Goal: Information Seeking & Learning: Understand process/instructions

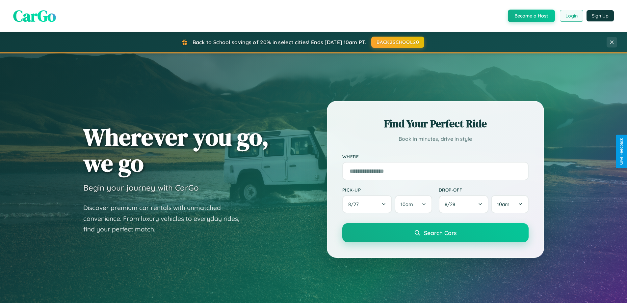
click at [571, 16] on button "Login" at bounding box center [571, 16] width 23 height 12
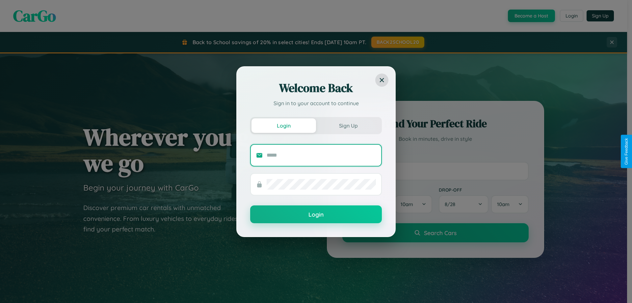
click at [321, 155] on input "text" at bounding box center [321, 155] width 109 height 11
type input "**********"
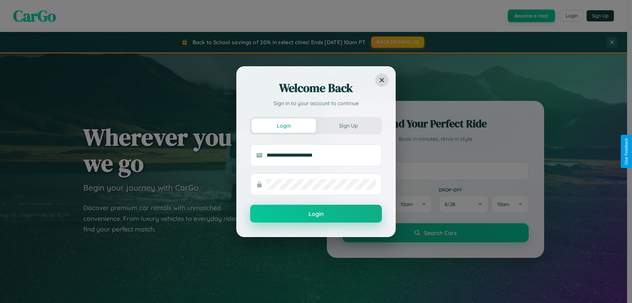
click at [316, 214] on button "Login" at bounding box center [316, 214] width 132 height 18
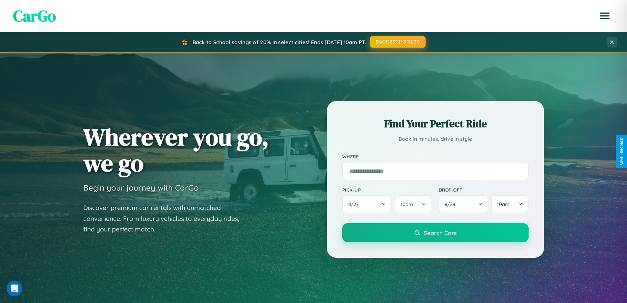
click at [398, 42] on button "BACK2SCHOOL20" at bounding box center [398, 42] width 56 height 12
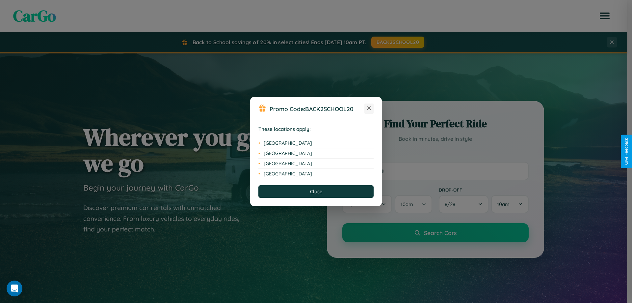
click at [369, 108] on icon at bounding box center [370, 108] width 4 height 4
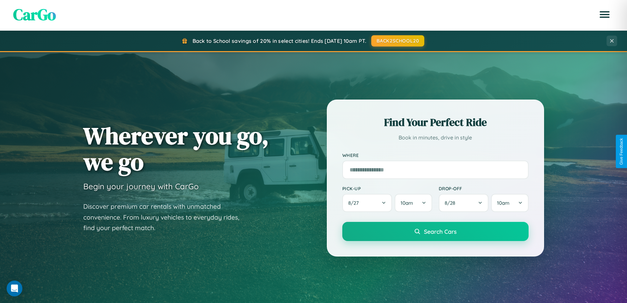
scroll to position [1267, 0]
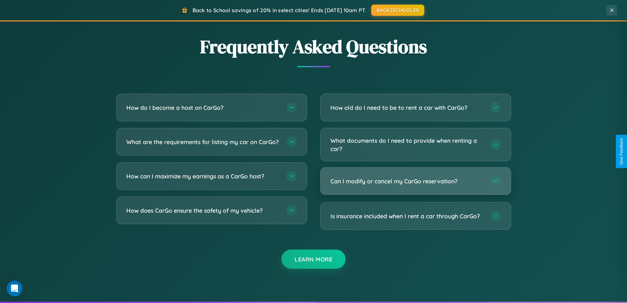
click at [416, 181] on h3 "Can I modify or cancel my CarGo reservation?" at bounding box center [407, 181] width 153 height 8
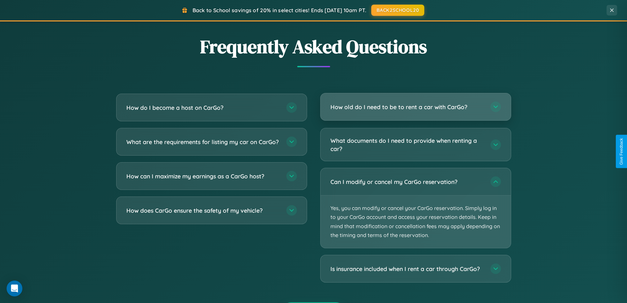
click at [416, 107] on h3 "How old do I need to be to rent a car with CarGo?" at bounding box center [407, 107] width 153 height 8
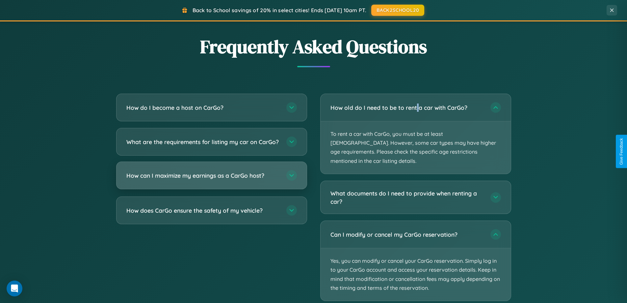
click at [211, 179] on h3 "How can I maximize my earnings as a CarGo host?" at bounding box center [202, 175] width 153 height 8
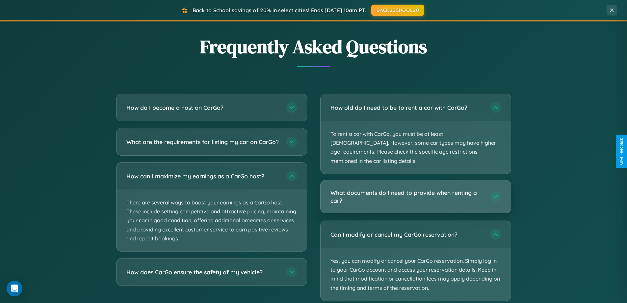
click at [416, 188] on h3 "What documents do I need to provide when renting a car?" at bounding box center [407, 196] width 153 height 16
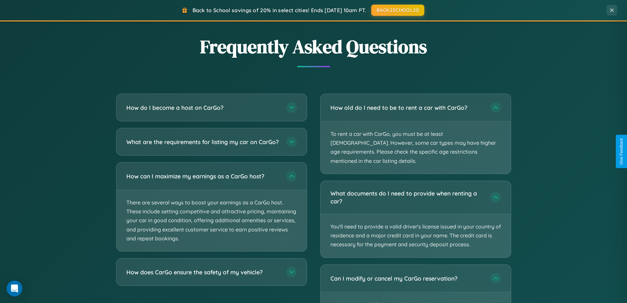
scroll to position [1334, 0]
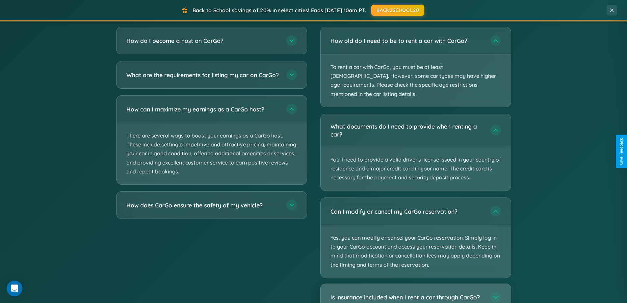
click at [416, 293] on h3 "Is insurance included when I rent a car through CarGo?" at bounding box center [407, 297] width 153 height 8
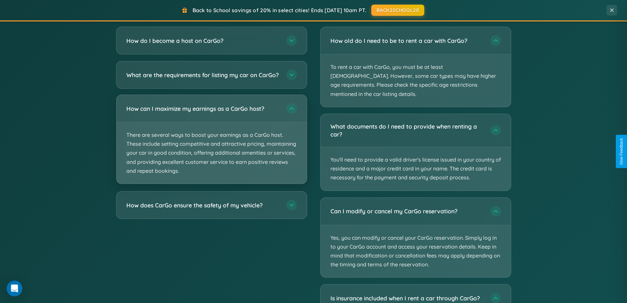
click at [211, 145] on p "There are several ways to boost your earnings as a CarGo host. These include se…" at bounding box center [212, 152] width 190 height 61
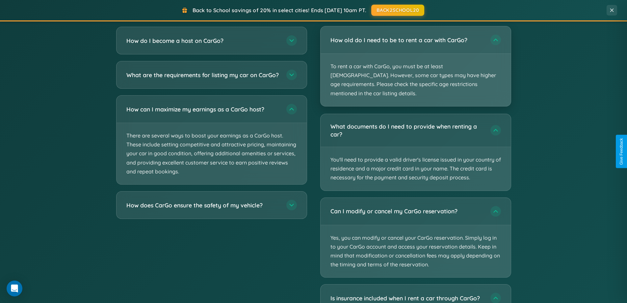
click at [416, 62] on p "To rent a car with CarGo, you must be at least [DEMOGRAPHIC_DATA]. However, som…" at bounding box center [416, 80] width 190 height 52
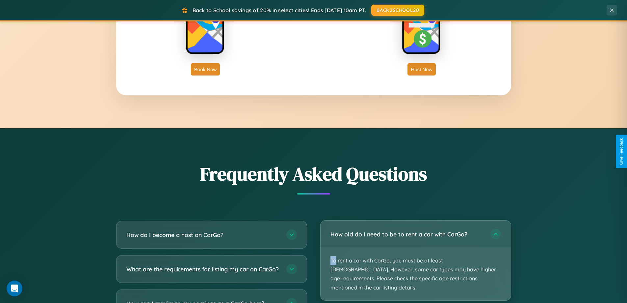
scroll to position [1058, 0]
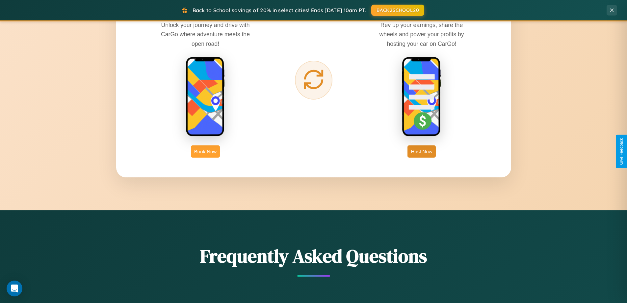
click at [206, 151] on button "Book Now" at bounding box center [205, 151] width 29 height 12
